Goal: Find specific page/section: Locate a particular part of the current website

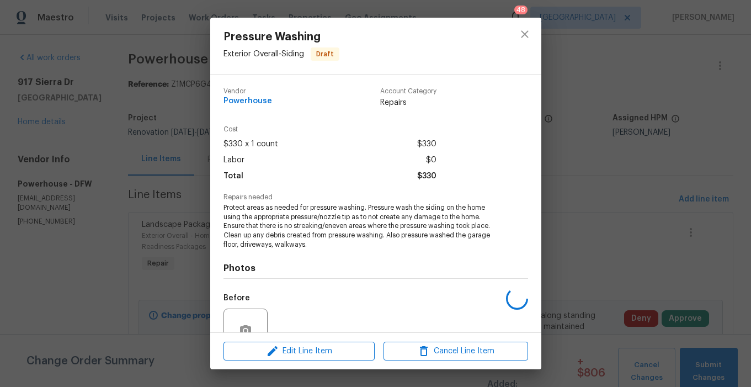
scroll to position [103, 0]
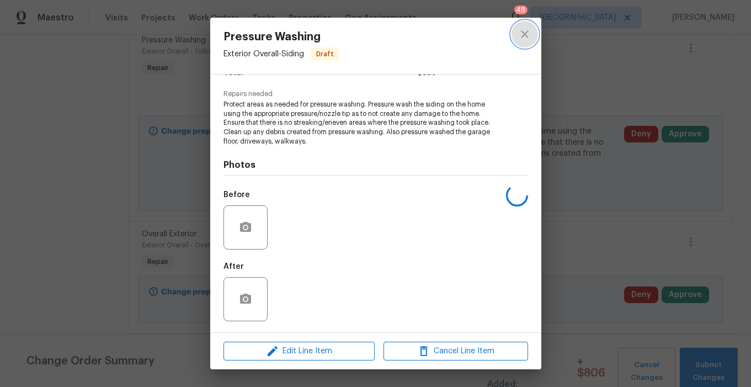
click at [528, 33] on icon "close" at bounding box center [524, 34] width 13 height 13
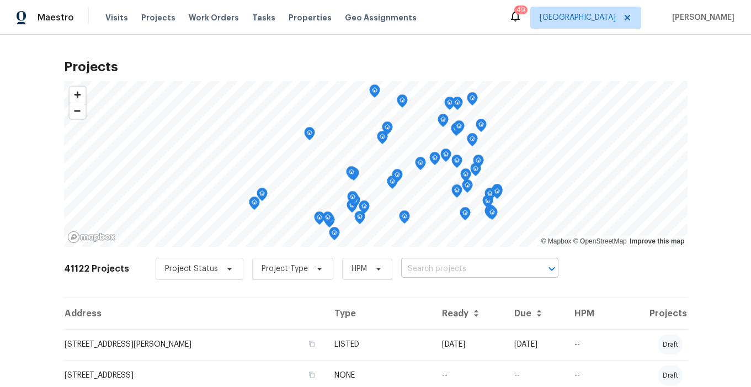
click at [421, 265] on input "text" at bounding box center [464, 268] width 126 height 17
click at [432, 265] on input "text" at bounding box center [464, 268] width 126 height 17
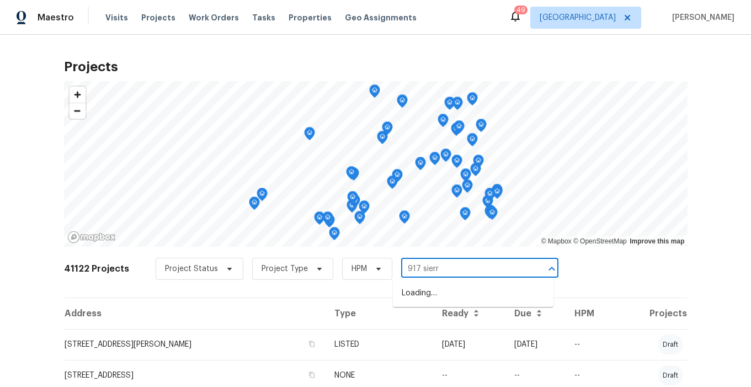
type input "917 sierra"
click at [455, 299] on li "[STREET_ADDRESS]" at bounding box center [473, 293] width 160 height 18
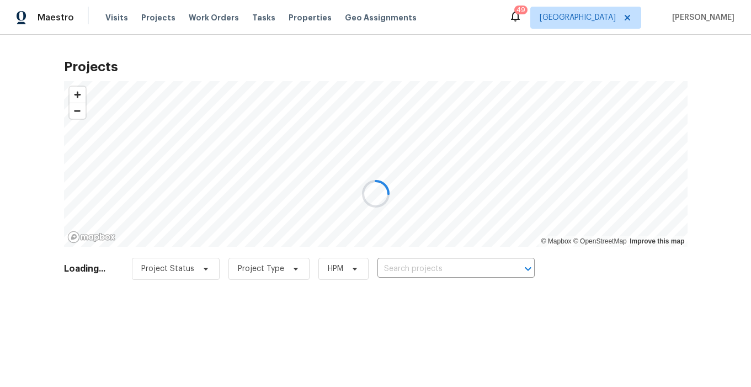
type input "[STREET_ADDRESS]"
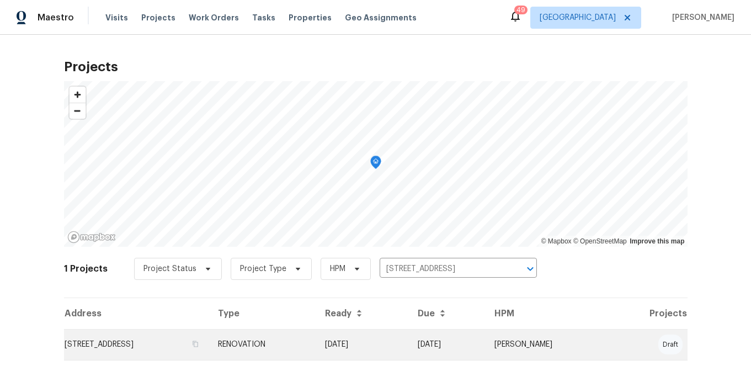
click at [124, 345] on td "[STREET_ADDRESS]" at bounding box center [136, 344] width 145 height 31
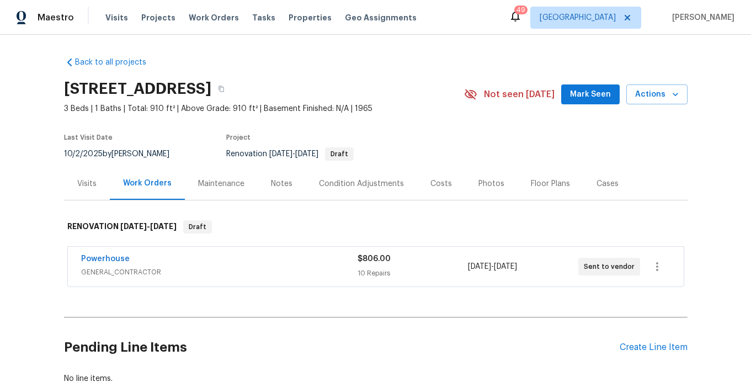
click at [581, 96] on span "Mark Seen" at bounding box center [590, 95] width 41 height 14
click at [109, 260] on link "Powerhouse" at bounding box center [105, 259] width 49 height 8
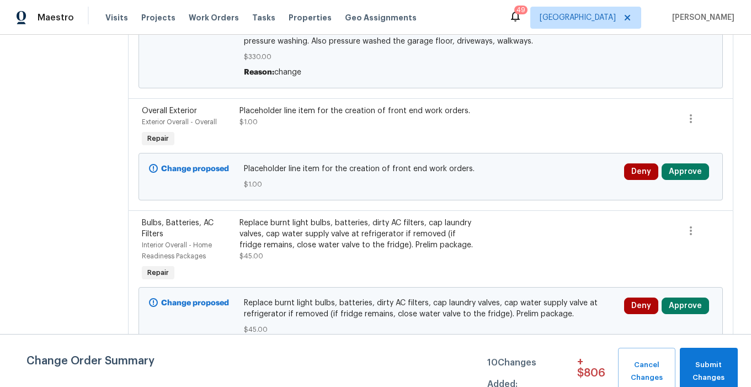
scroll to position [1010, 0]
click at [386, 232] on div "Replace burnt light bulbs, batteries, dirty AC filters, cap laundry valves, cap…" at bounding box center [357, 233] width 237 height 33
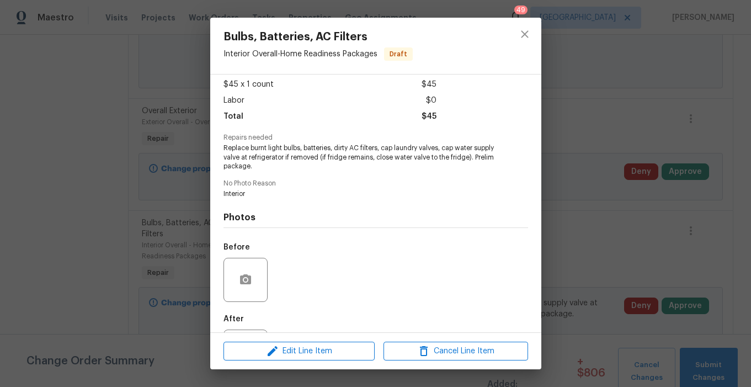
scroll to position [80, 0]
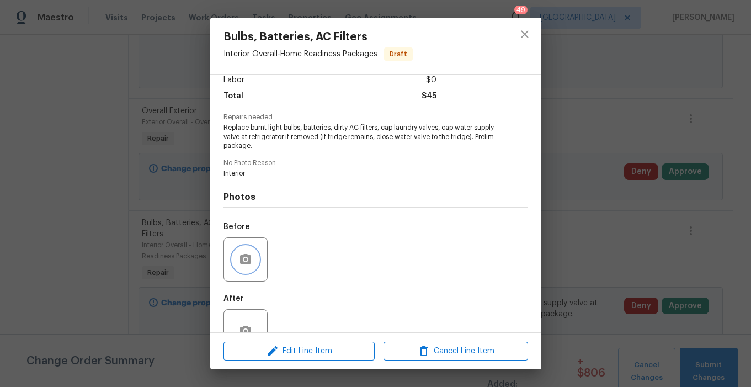
click at [248, 263] on icon "button" at bounding box center [245, 259] width 11 height 10
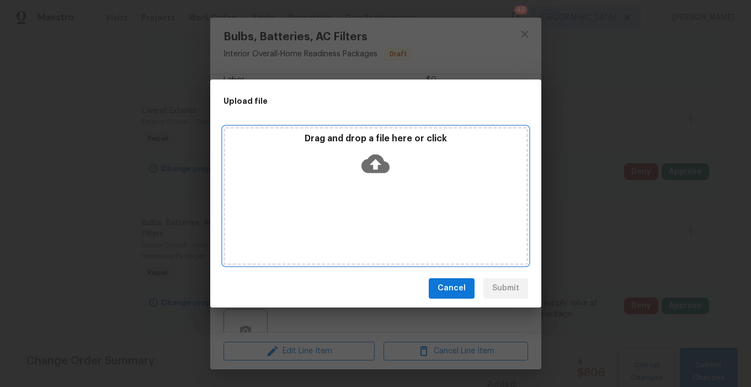
click at [384, 159] on icon at bounding box center [375, 163] width 28 height 28
